Goal: Information Seeking & Learning: Learn about a topic

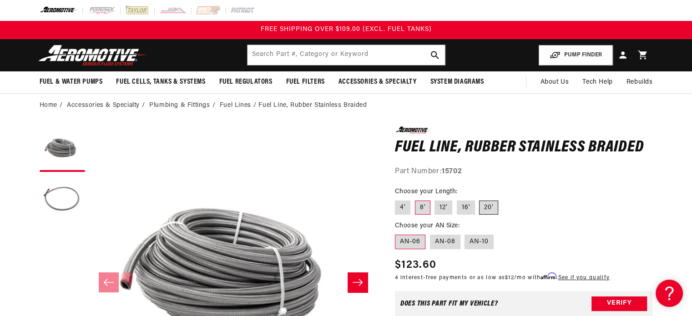
click at [485, 207] on label "20'" at bounding box center [488, 208] width 19 height 15
click at [480, 199] on input "20'" at bounding box center [479, 199] width 0 height 0
radio input "true"
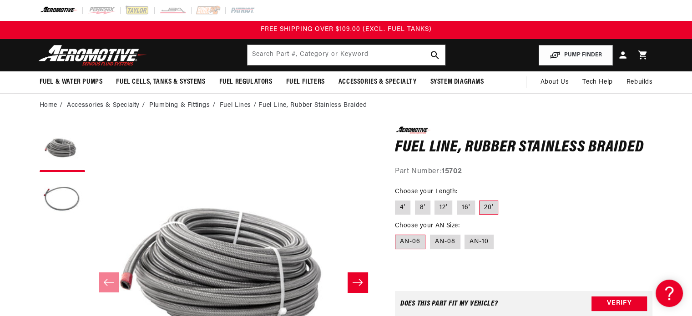
click at [404, 242] on label "AN-06" at bounding box center [410, 242] width 30 height 15
click at [398, 233] on input "AN-06" at bounding box center [397, 233] width 0 height 0
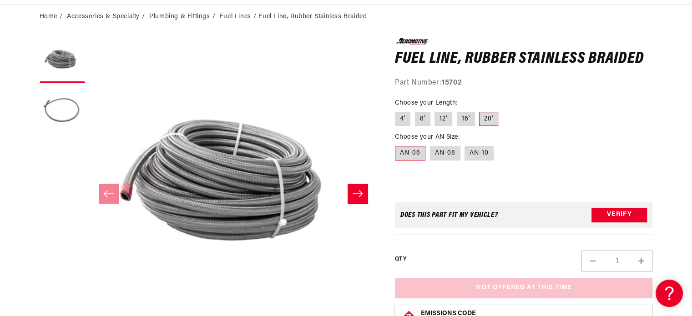
scroll to position [91, 0]
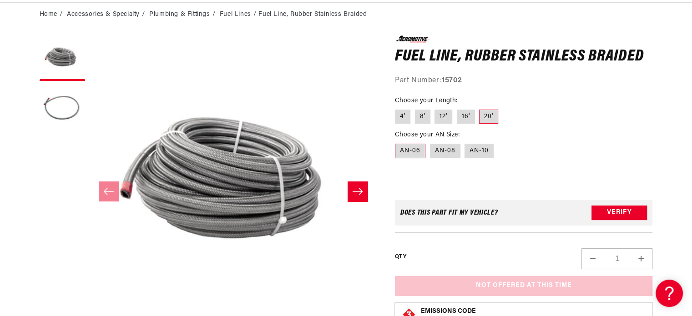
click at [409, 154] on label "AN-06" at bounding box center [410, 151] width 30 height 15
click at [398, 142] on input "AN-06" at bounding box center [397, 142] width 0 height 0
click at [409, 155] on label "AN-06" at bounding box center [410, 151] width 30 height 15
click at [398, 142] on input "AN-06" at bounding box center [397, 142] width 0 height 0
click at [409, 155] on label "AN-06" at bounding box center [410, 151] width 30 height 15
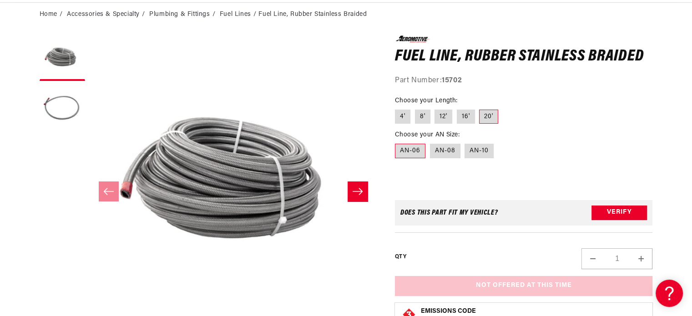
click at [398, 142] on input "AN-06" at bounding box center [397, 142] width 0 height 0
click at [488, 118] on label "20'" at bounding box center [488, 117] width 19 height 15
click at [480, 108] on input "20'" at bounding box center [479, 108] width 0 height 0
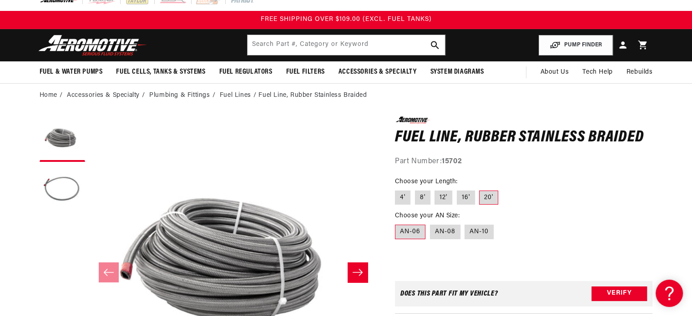
scroll to position [0, 0]
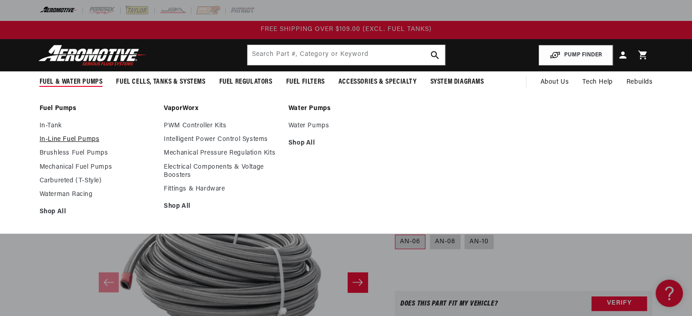
click at [58, 139] on link "In-Line Fuel Pumps" at bounding box center [98, 140] width 116 height 8
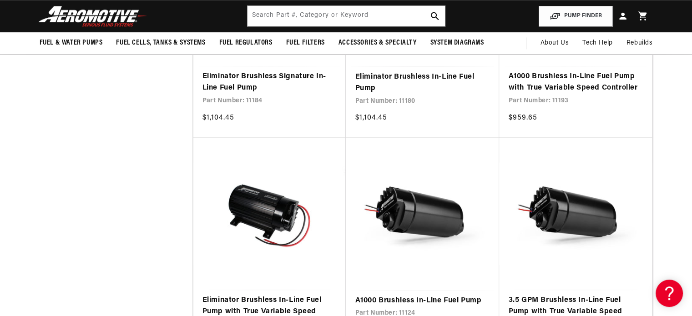
scroll to position [1228, 0]
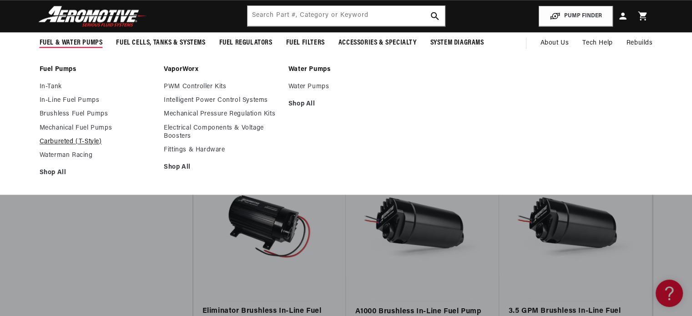
click at [56, 141] on link "Carbureted (T-Style)" at bounding box center [98, 142] width 116 height 8
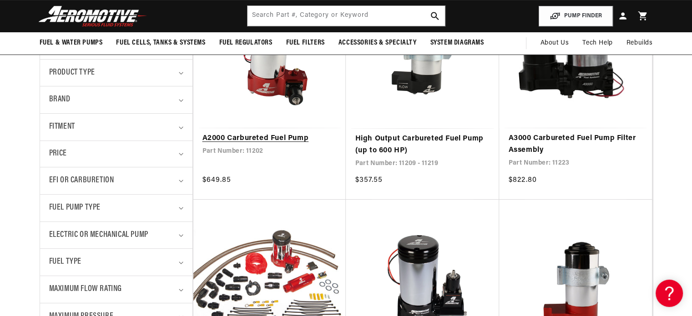
scroll to position [227, 0]
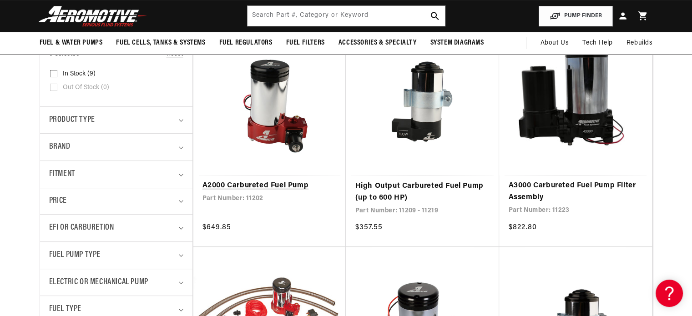
click at [259, 185] on link "A2000 Carbureted Fuel Pump" at bounding box center [269, 186] width 135 height 12
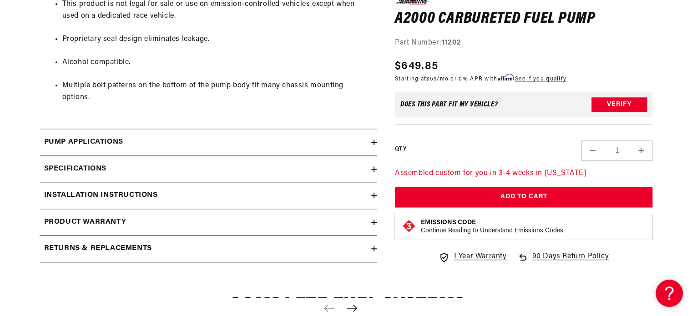
scroll to position [682, 0]
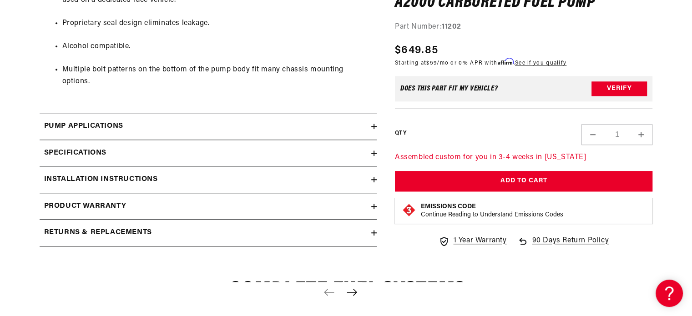
click at [376, 124] on icon at bounding box center [373, 126] width 5 height 5
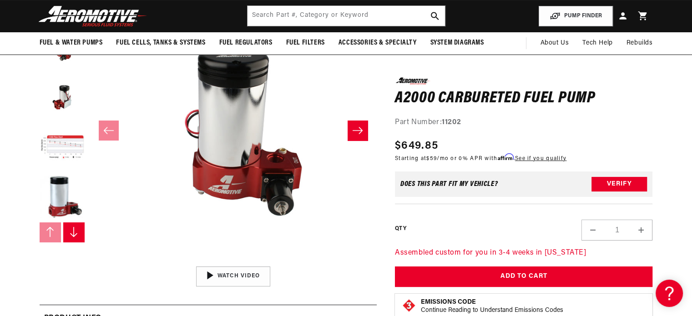
scroll to position [136, 0]
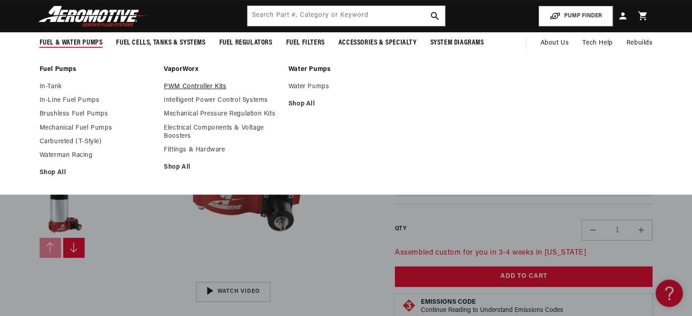
click at [178, 88] on link "PWM Controller Kits" at bounding box center [222, 87] width 116 height 8
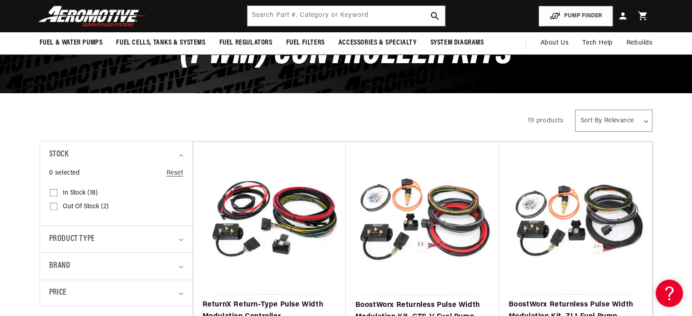
scroll to position [91, 0]
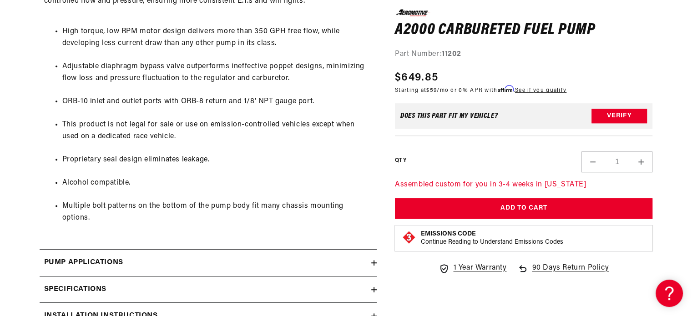
scroll to position [910, 0]
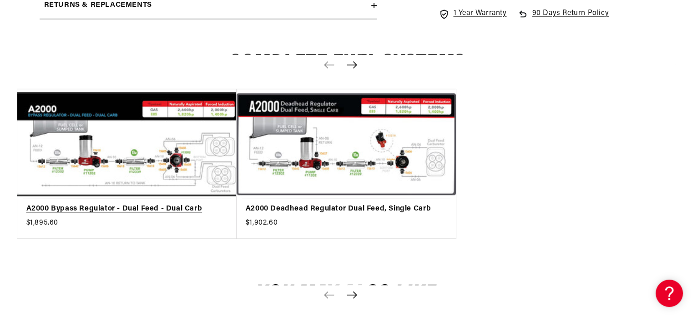
click at [120, 203] on link "A2000 Bypass Regulator - Dual Feed - Dual Carb" at bounding box center [122, 209] width 192 height 12
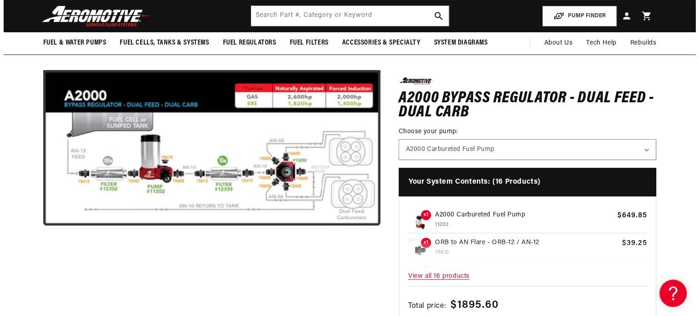
scroll to position [136, 0]
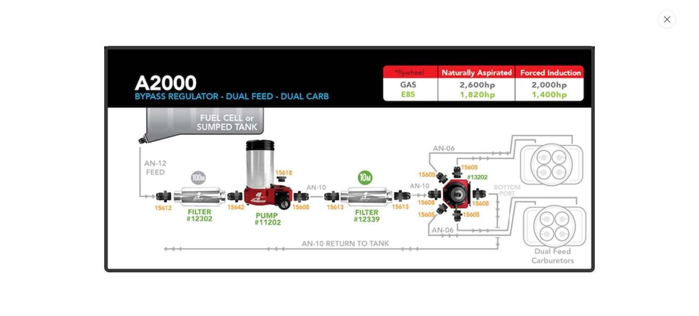
click at [670, 18] on icon "Close" at bounding box center [667, 19] width 6 height 7
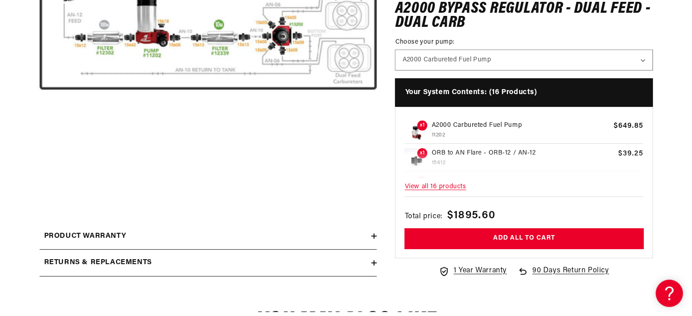
scroll to position [305, 0]
